Goal: Task Accomplishment & Management: Manage account settings

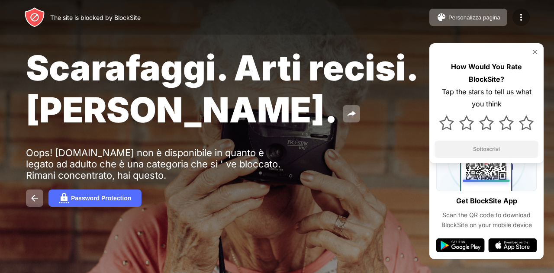
click at [517, 14] on img at bounding box center [521, 17] width 10 height 10
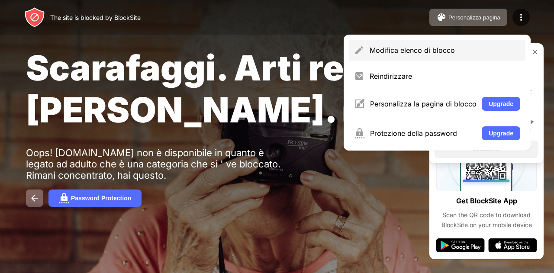
click at [436, 46] on div "Modifica elenco di blocco" at bounding box center [444, 50] width 151 height 9
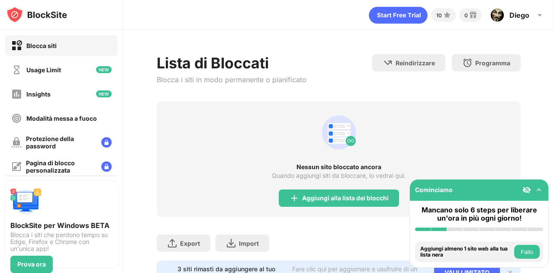
scroll to position [42, 0]
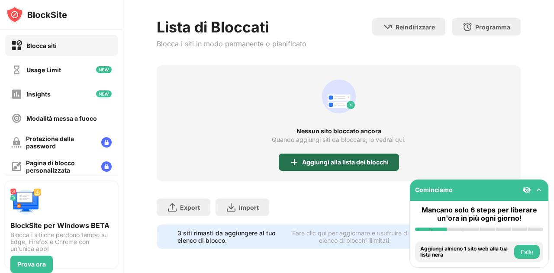
click at [341, 159] on div "Aggiungi alla lista dei blocchi" at bounding box center [345, 162] width 87 height 7
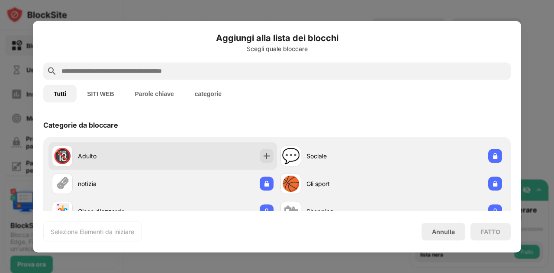
click at [140, 155] on div "Adulto" at bounding box center [120, 155] width 85 height 9
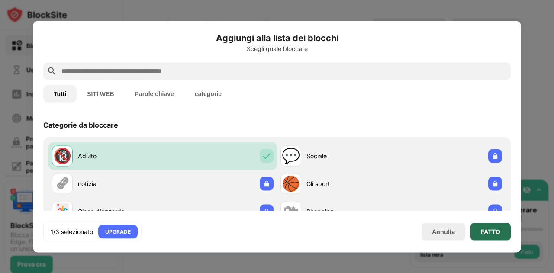
click at [478, 226] on div "FATTO" at bounding box center [490, 231] width 40 height 17
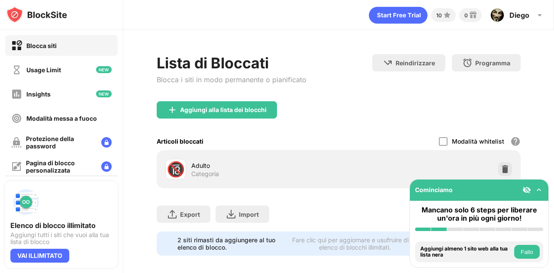
scroll to position [13, 0]
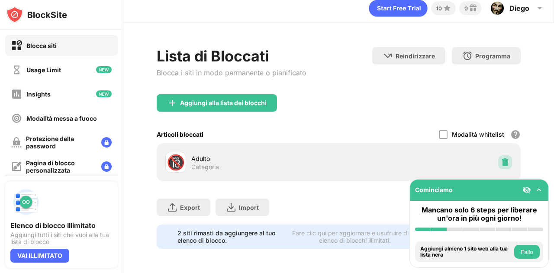
click at [500, 158] on img at bounding box center [504, 162] width 9 height 9
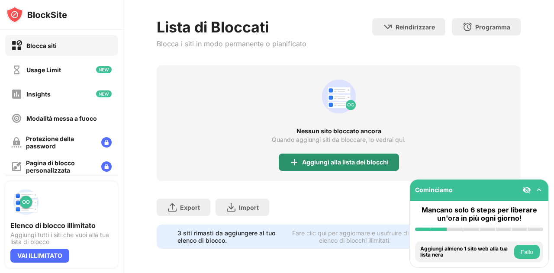
scroll to position [0, 0]
